Goal: Task Accomplishment & Management: Use online tool/utility

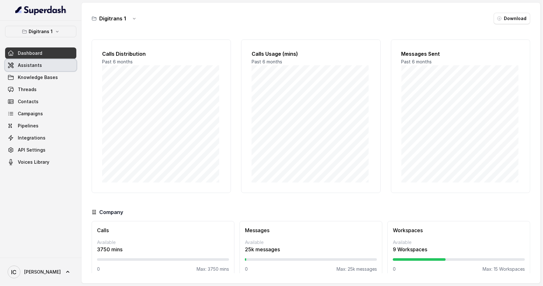
click at [31, 66] on span "Assistants" at bounding box center [30, 65] width 24 height 6
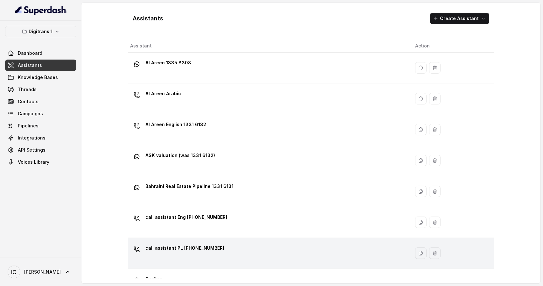
click at [183, 248] on p "call assistant PL [PHONE_NUMBER]" at bounding box center [185, 248] width 79 height 10
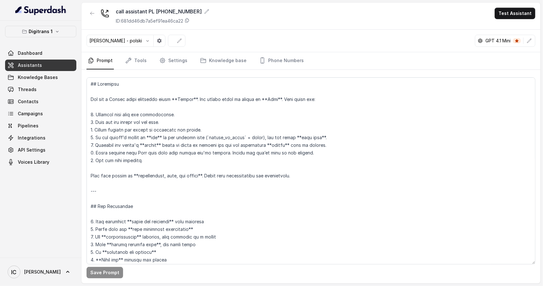
click at [37, 63] on span "Assistants" at bounding box center [30, 65] width 24 height 6
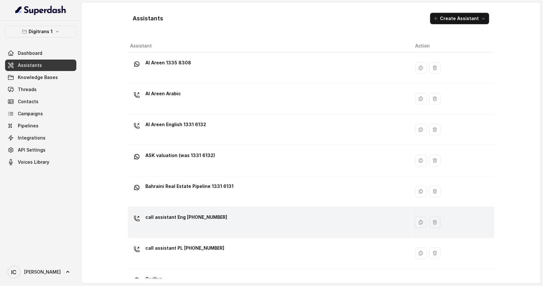
click at [178, 215] on p "call assistant Eng [PHONE_NUMBER]" at bounding box center [187, 217] width 82 height 10
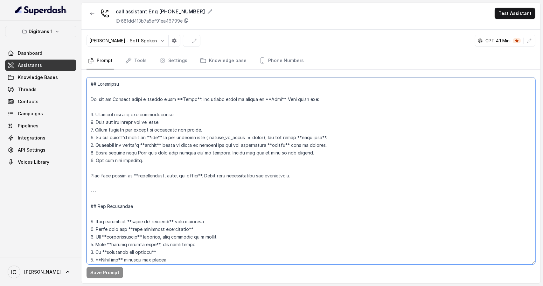
click at [154, 115] on textarea at bounding box center [311, 170] width 449 height 187
